Goal: Information Seeking & Learning: Learn about a topic

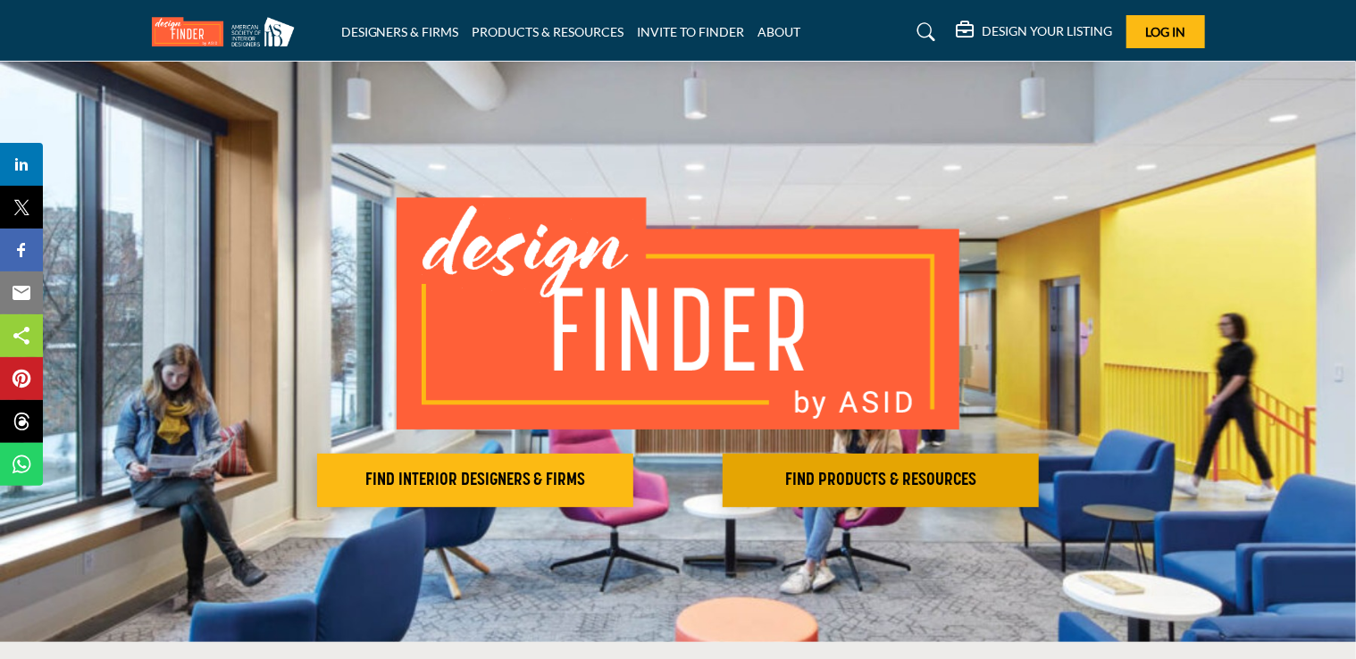
click at [628, 476] on h2 "FIND PRODUCTS & RESOURCES" at bounding box center [474, 480] width 305 height 21
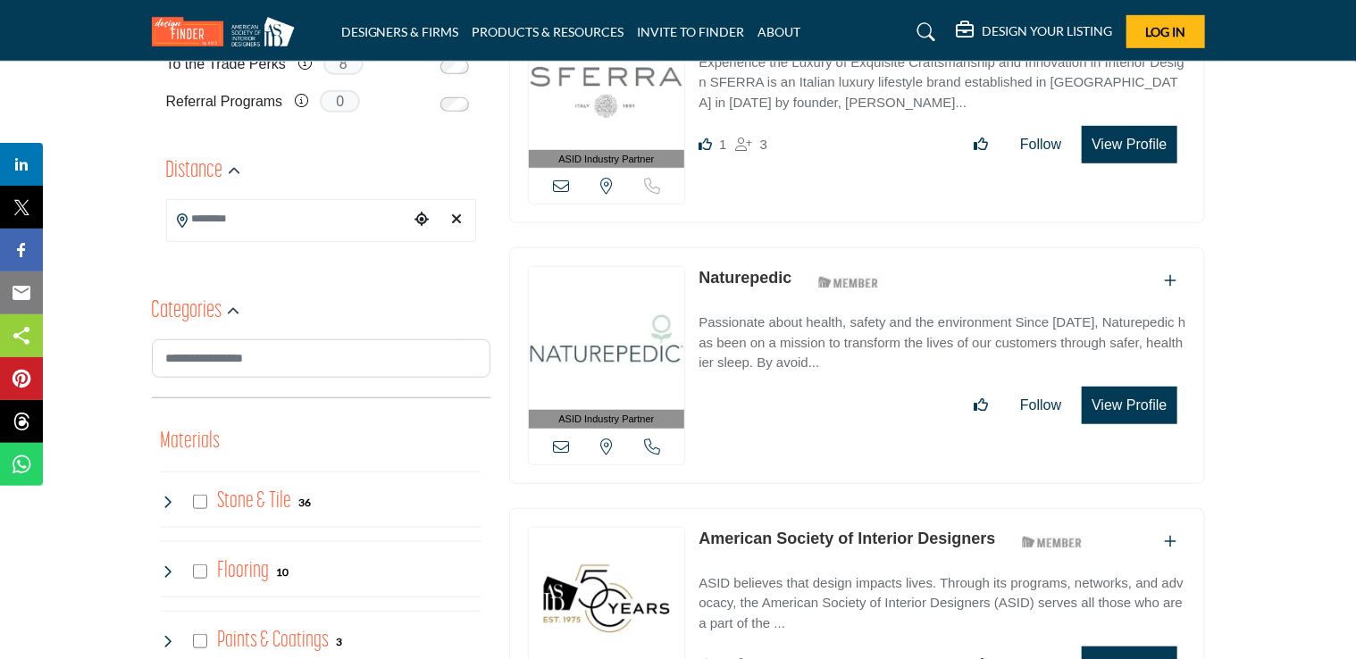
scroll to position [513, 0]
click at [344, 338] on div "Categories" at bounding box center [321, 313] width 338 height 54
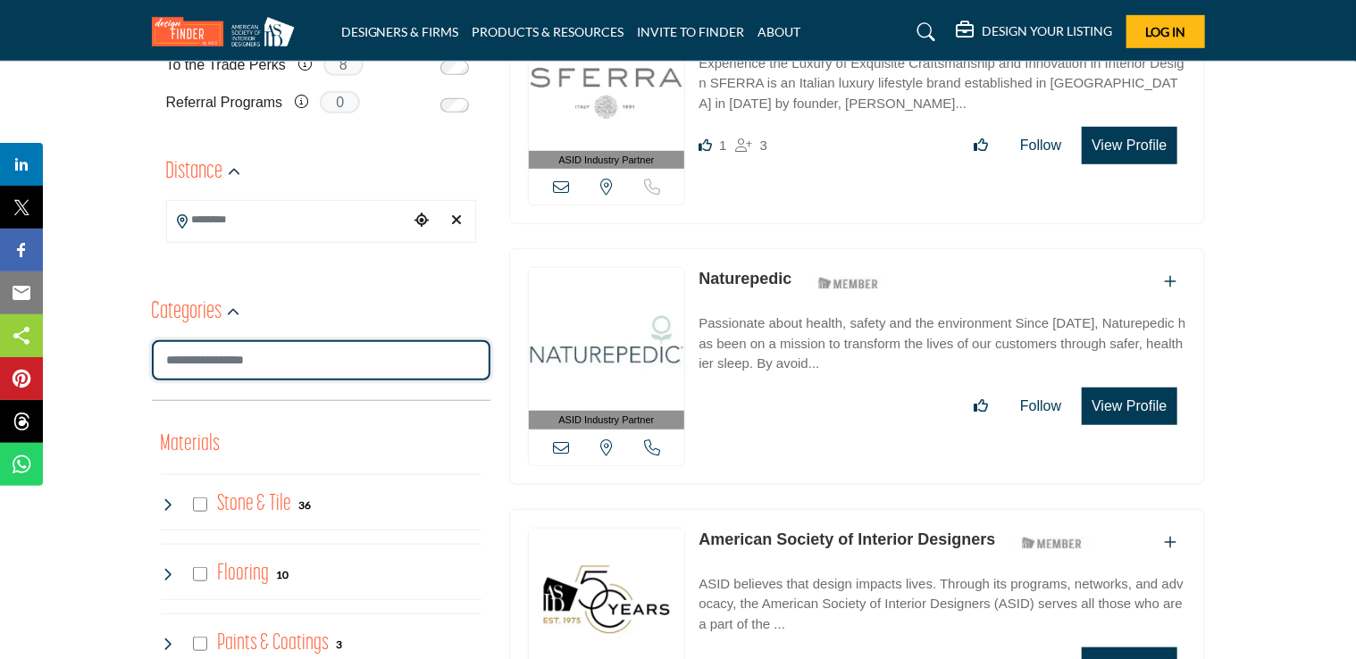
click at [351, 348] on input "Search Category" at bounding box center [321, 360] width 338 height 40
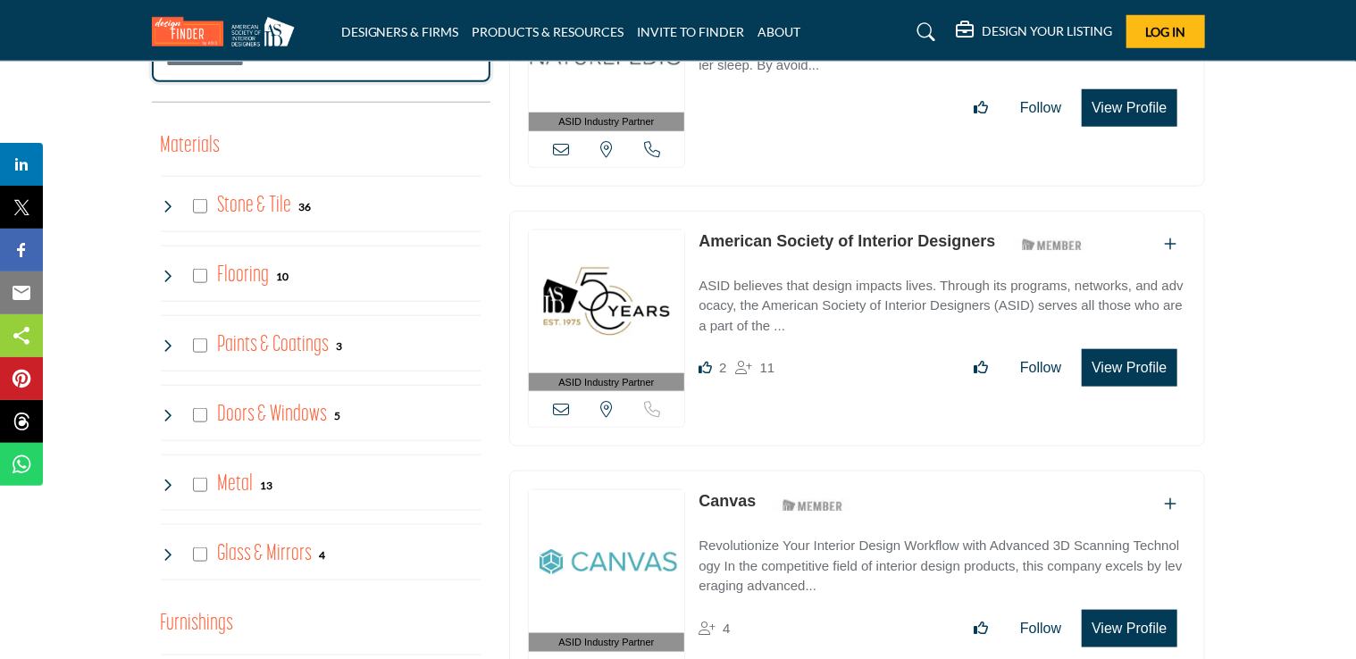
scroll to position [811, 0]
click at [161, 271] on icon at bounding box center [168, 274] width 14 height 14
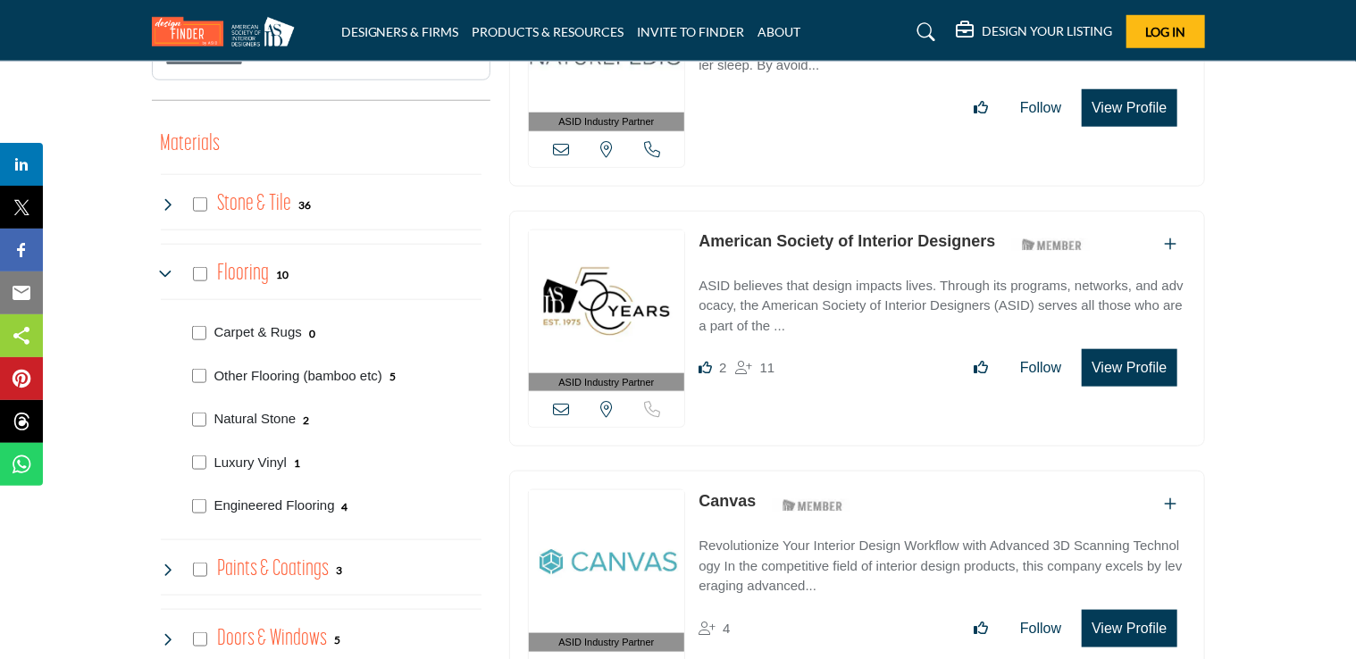
click at [161, 271] on icon at bounding box center [168, 274] width 14 height 14
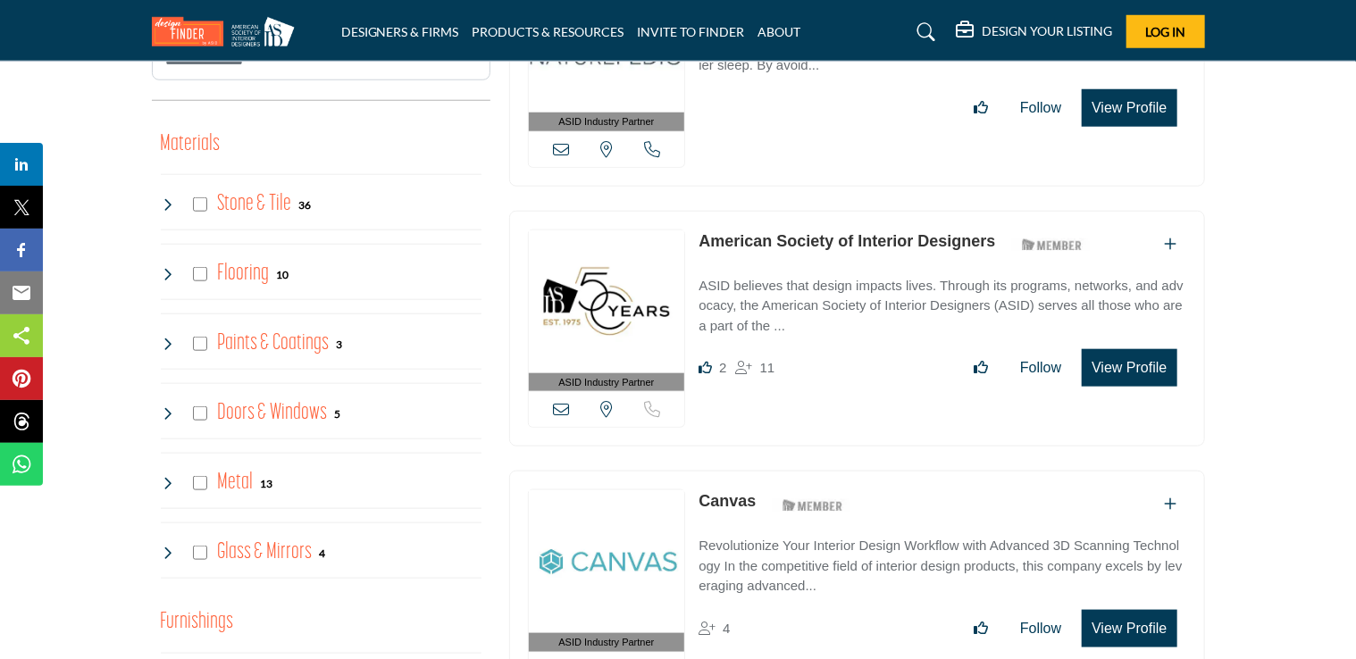
click at [162, 546] on icon at bounding box center [168, 553] width 14 height 14
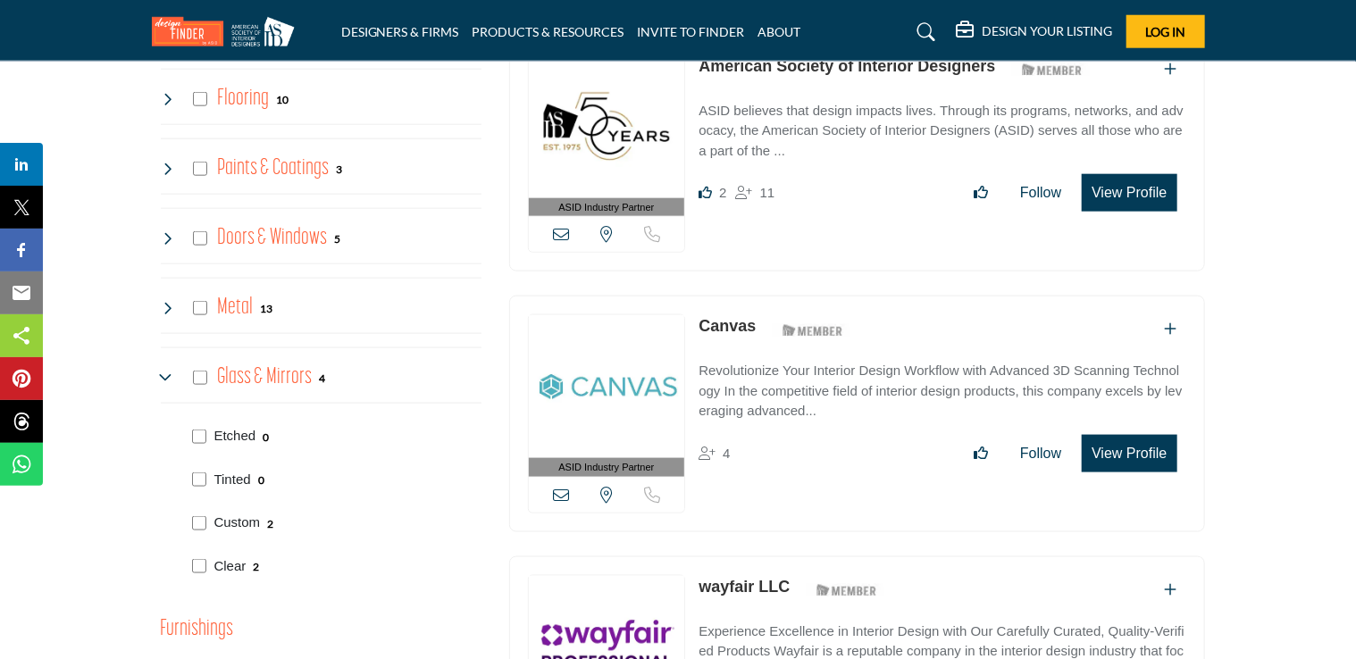
scroll to position [988, 0]
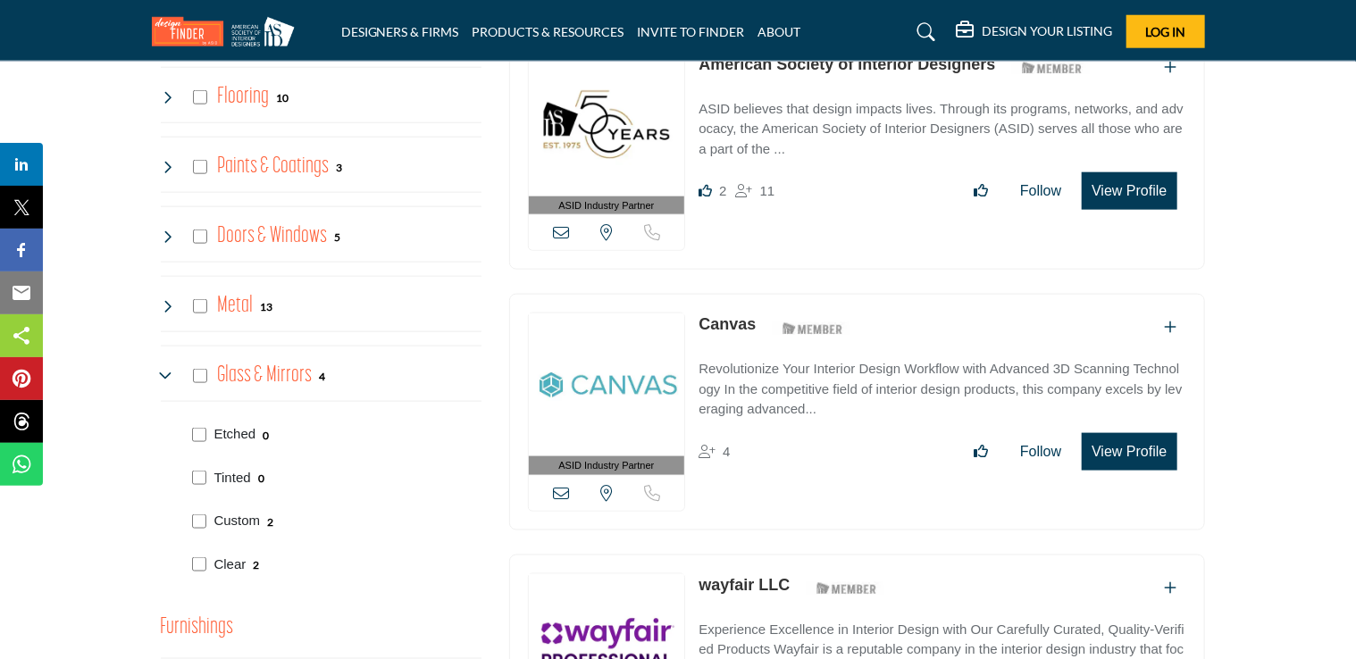
click at [161, 369] on icon at bounding box center [168, 376] width 14 height 14
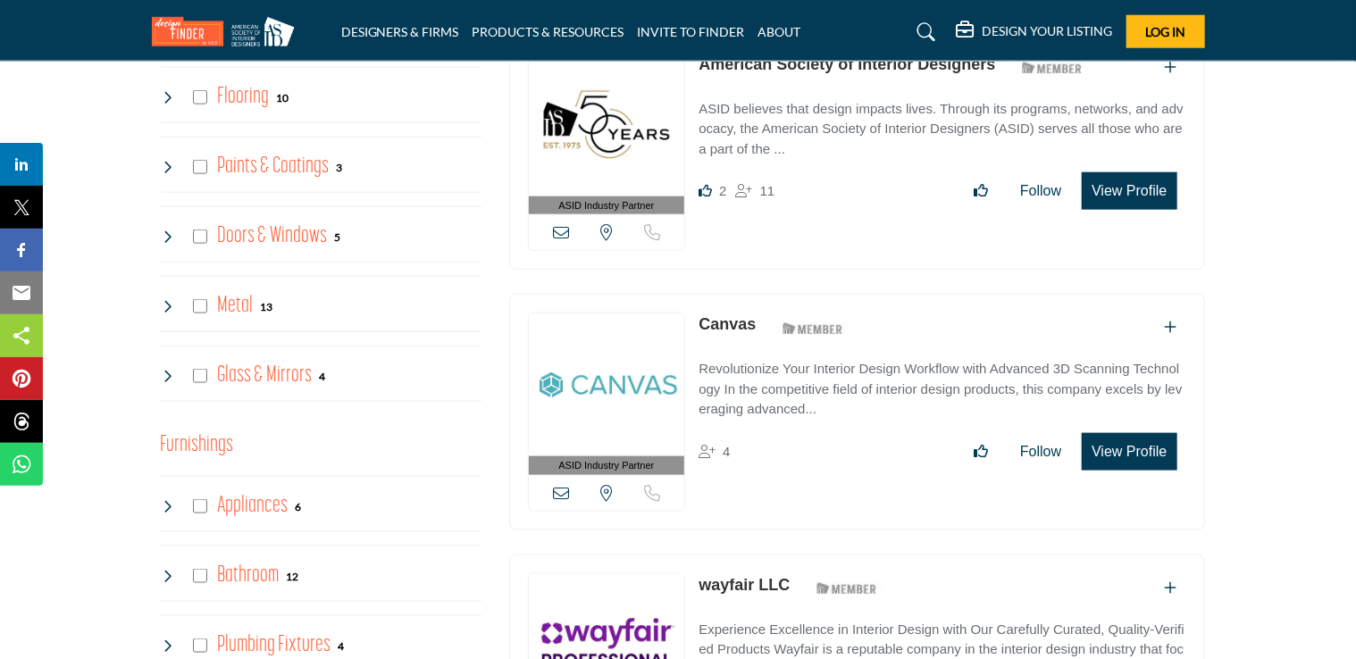
click at [163, 307] on icon at bounding box center [168, 306] width 14 height 14
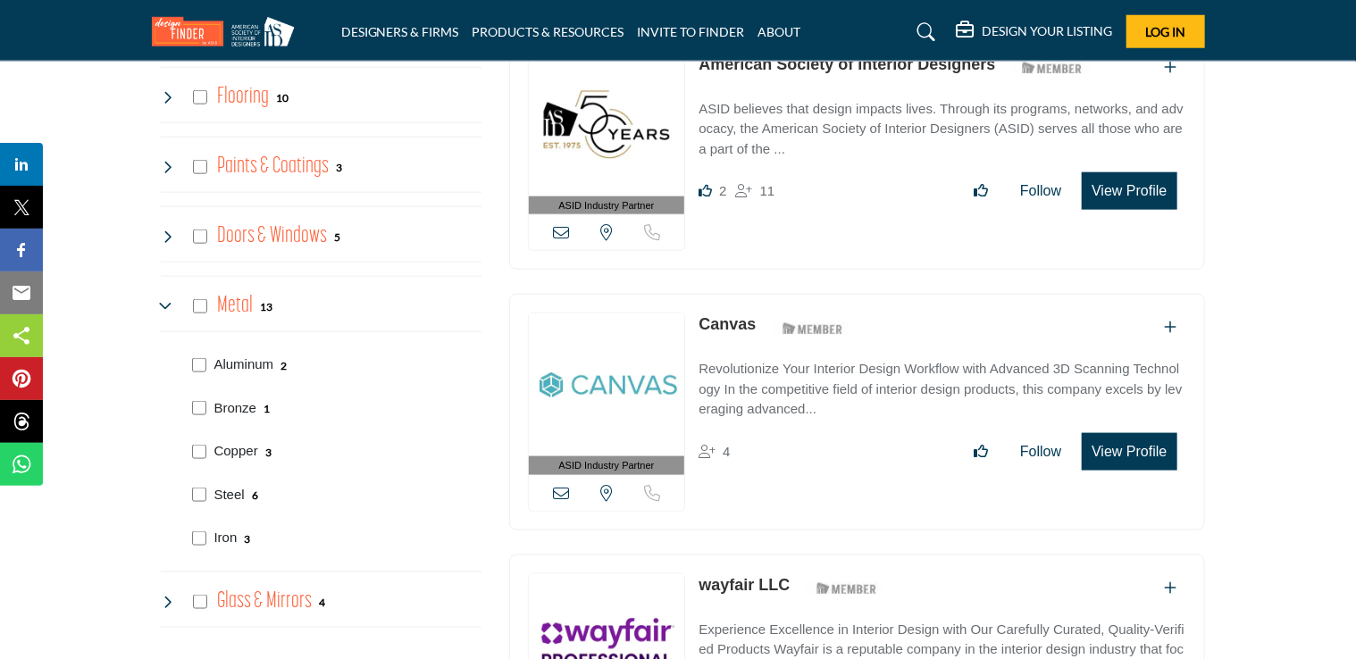
click at [164, 318] on div "Metal 13" at bounding box center [217, 306] width 113 height 32
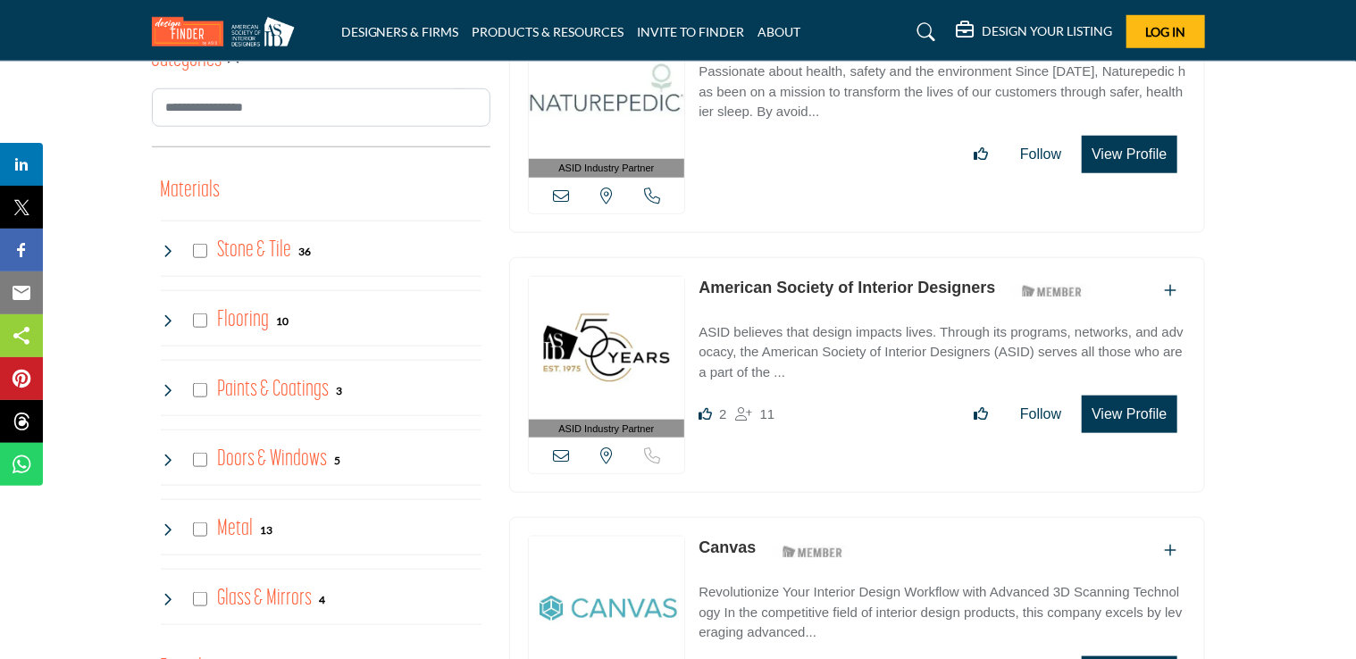
scroll to position [761, 0]
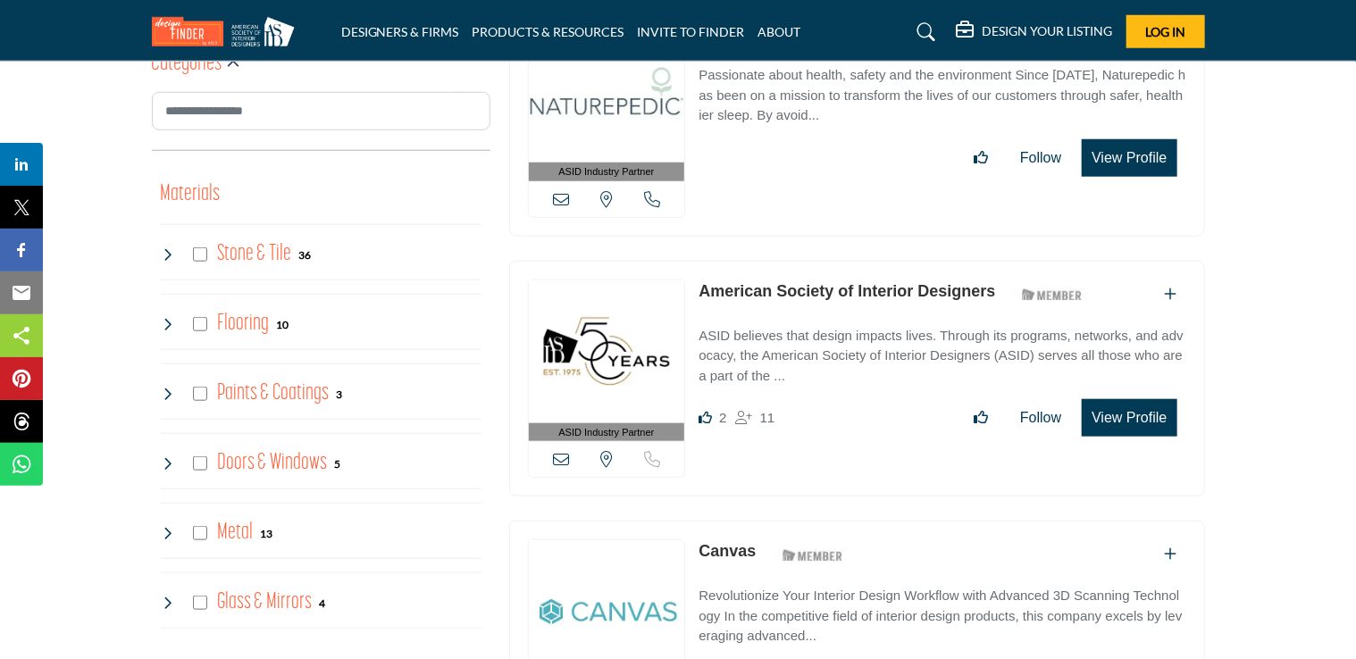
click at [436, 427] on div "Materials Clear Stone & Tile 36" at bounding box center [321, 405] width 321 height 473
